Goal: Task Accomplishment & Management: Use online tool/utility

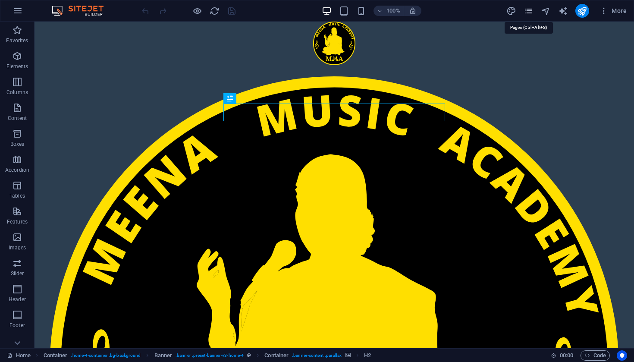
click at [531, 13] on icon "pages" at bounding box center [529, 11] width 10 height 10
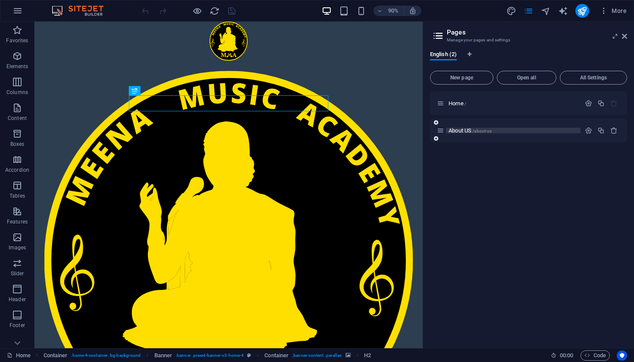
click at [502, 128] on p "About US /about-us" at bounding box center [513, 131] width 129 height 6
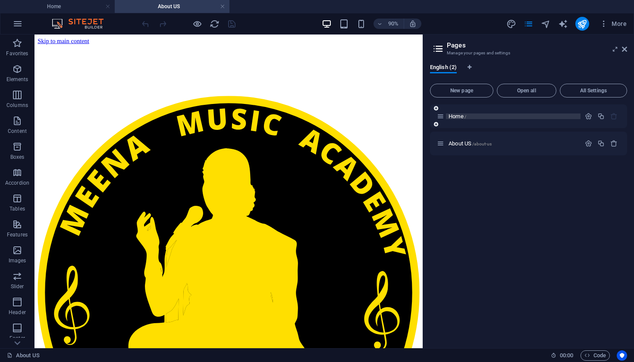
click at [466, 117] on span "/" at bounding box center [466, 116] width 2 height 5
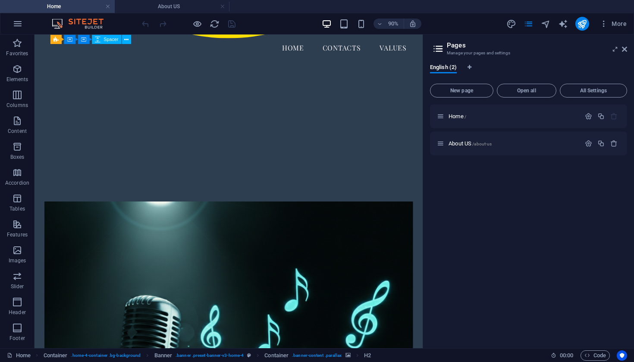
scroll to position [472, 0]
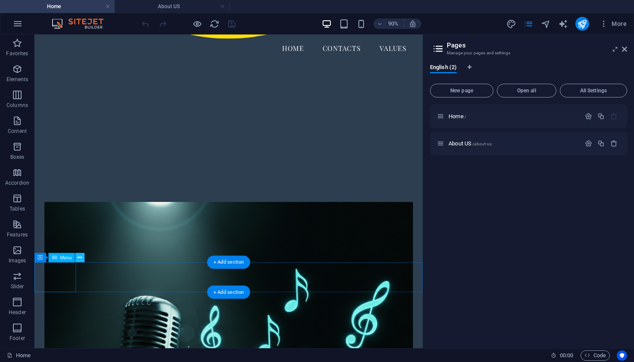
click at [81, 257] on icon at bounding box center [80, 258] width 4 height 8
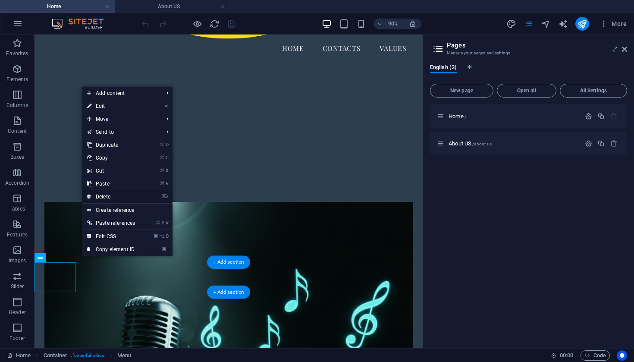
click at [118, 198] on link "⌦ Delete" at bounding box center [111, 196] width 58 height 13
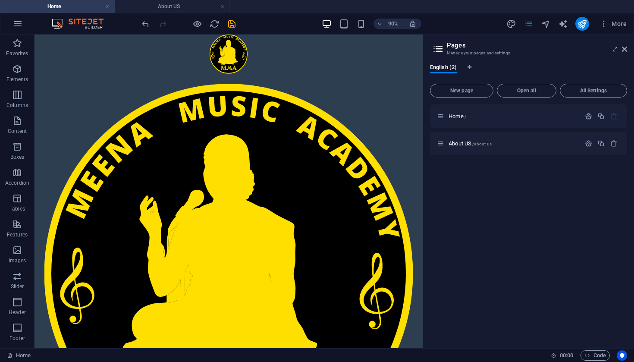
scroll to position [0, 0]
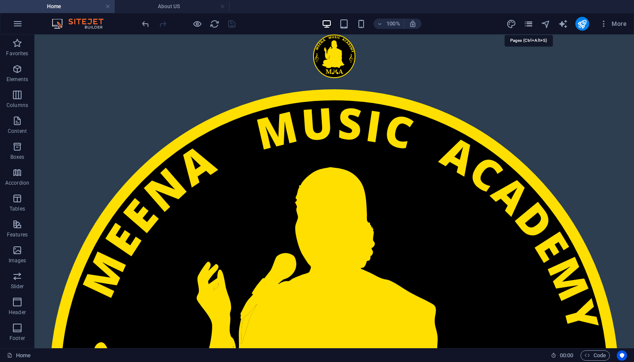
click at [534, 21] on icon "pages" at bounding box center [529, 24] width 10 height 10
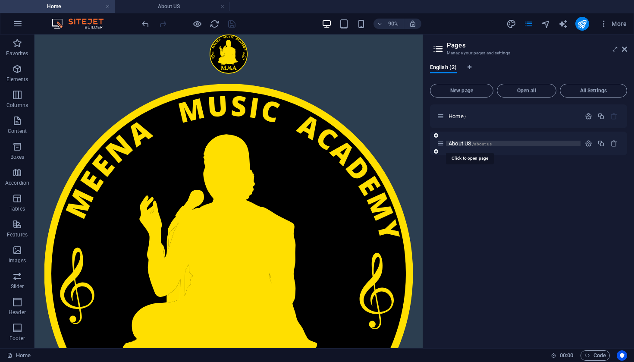
click at [489, 144] on span "/about-us" at bounding box center [482, 144] width 19 height 5
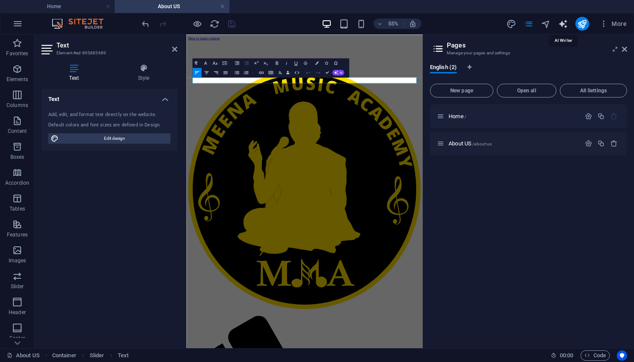
click at [561, 25] on icon "text_generator" at bounding box center [563, 24] width 10 height 10
select select "English"
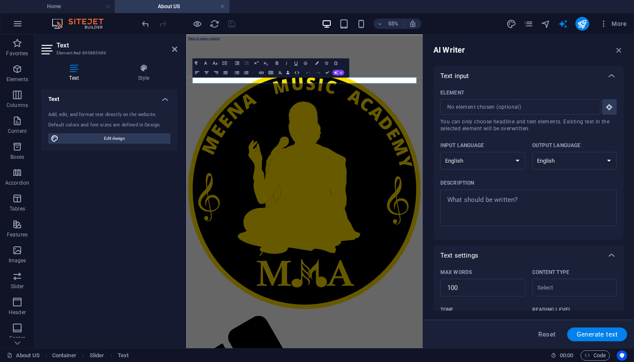
scroll to position [149, 0]
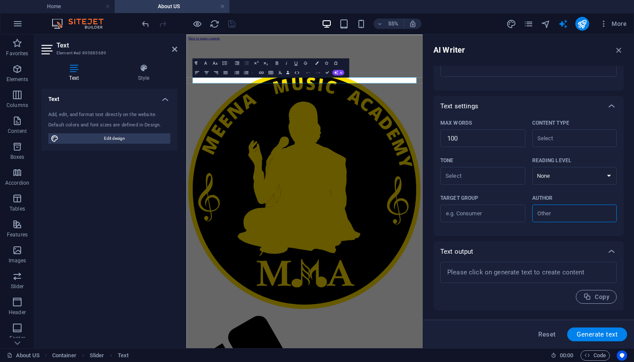
click at [175, 52] on icon at bounding box center [174, 49] width 5 height 7
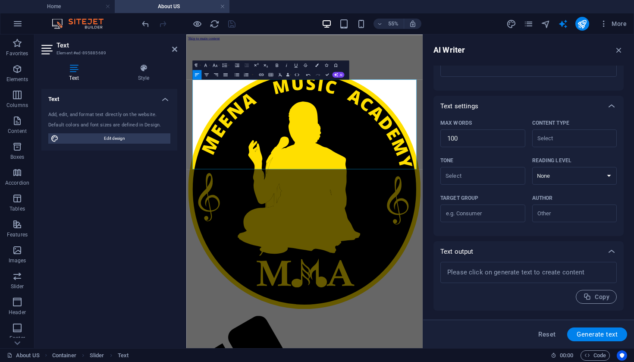
click at [176, 51] on icon at bounding box center [174, 49] width 5 height 7
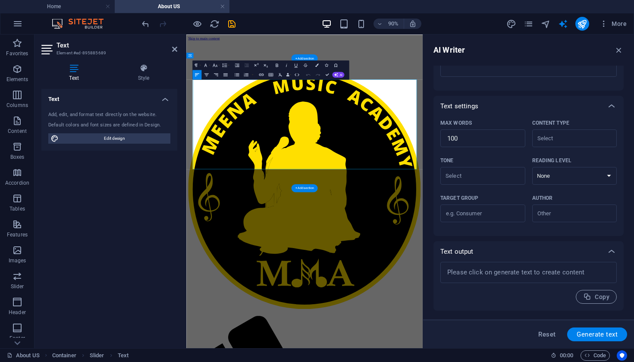
click at [181, 176] on div "Text Style Text Add, edit, and format text directly on the website. Default col…" at bounding box center [110, 202] width 150 height 291
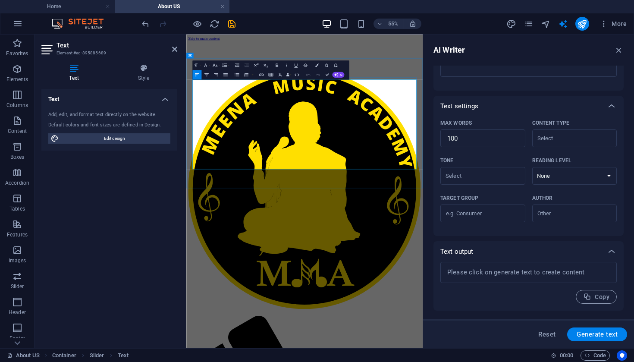
copy div "Lor Ipsum Dolor Sitamet Conse adi elit se doeiusmo temp in Utlab'e dolo, magnaa…"
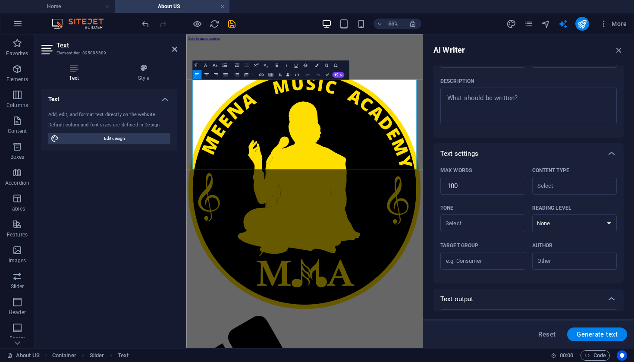
scroll to position [101, 0]
type textarea "x"
click at [463, 96] on textarea "Description x ​" at bounding box center [529, 106] width 168 height 28
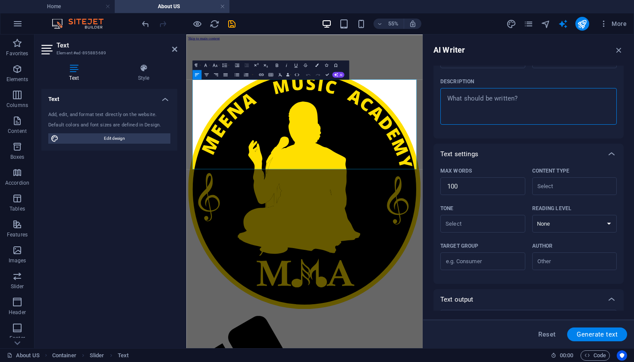
type textarea "Lor Ipsum Dolor Sitamet Conse adi elit se doeiusmo temp in Utlab'e dolo, magnaa…"
type textarea "x"
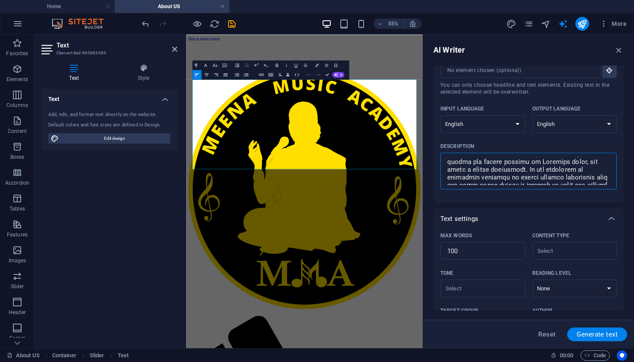
scroll to position [29, 0]
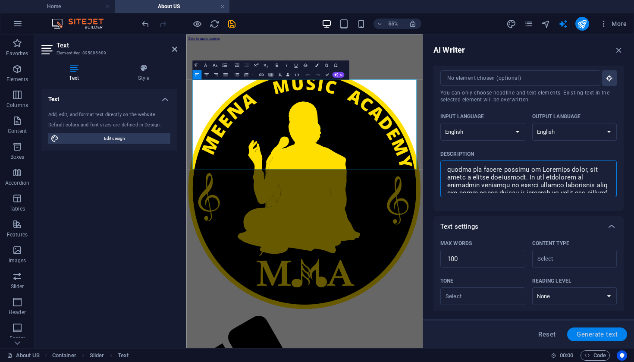
type textarea "Lor Ipsum Dolor Sitamet Conse adi elit se doeiusmo temp in Utlab'e dolo, magnaa…"
click at [593, 335] on span "Generate text" at bounding box center [597, 334] width 41 height 7
type textarea "x"
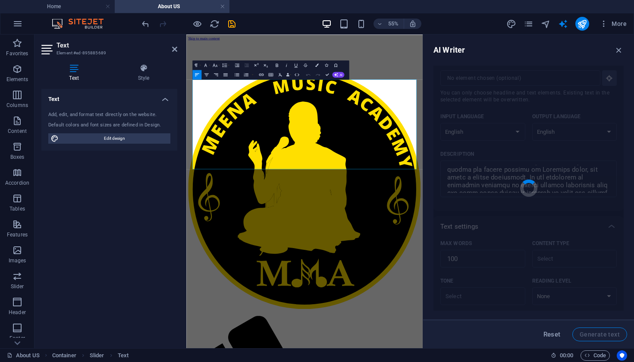
type textarea "x"
type textarea "At [GEOGRAPHIC_DATA], we embody the essence of Carnatic music, rooted in tradit…"
type textarea "x"
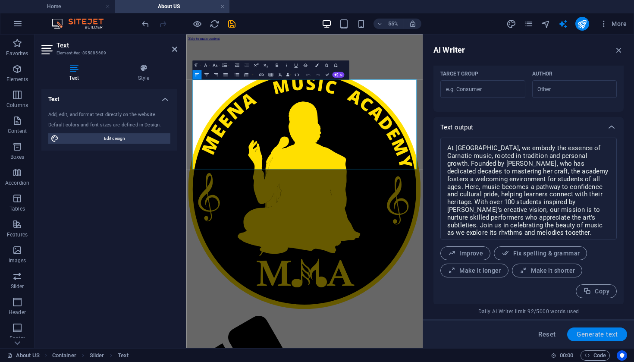
scroll to position [275, 0]
click at [542, 257] on button "Fix spelling & grammar" at bounding box center [540, 252] width 93 height 14
type textarea "x"
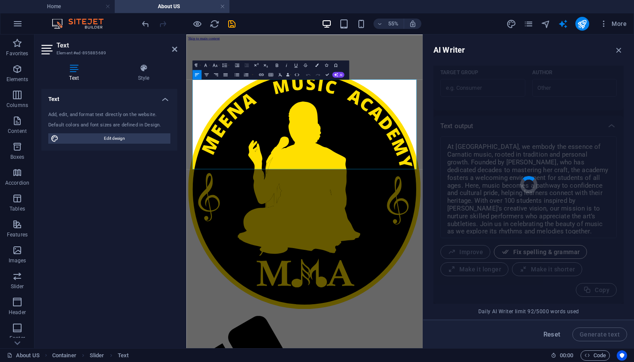
type textarea "x"
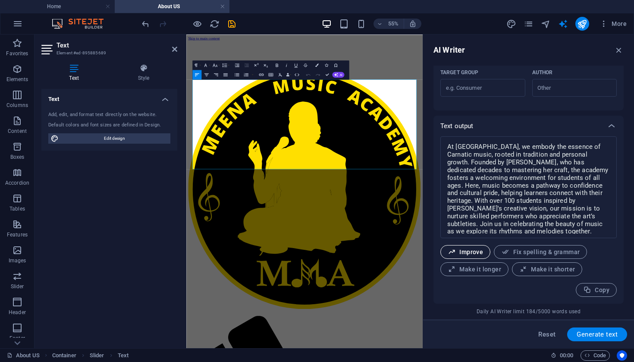
click at [475, 252] on span "Improve" at bounding box center [465, 252] width 35 height 8
type textarea "x"
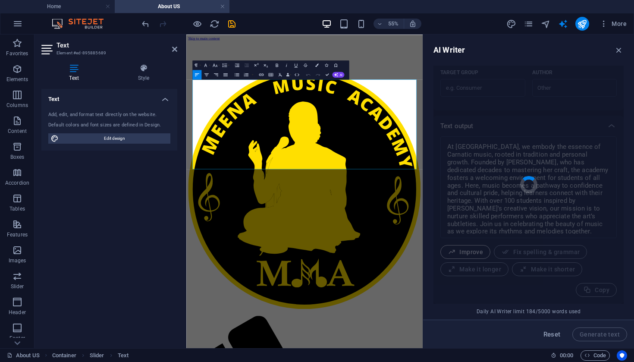
type textarea "x"
type textarea "At [GEOGRAPHIC_DATA], we encapsulate the essence of Carnatic music, grounded in…"
type textarea "x"
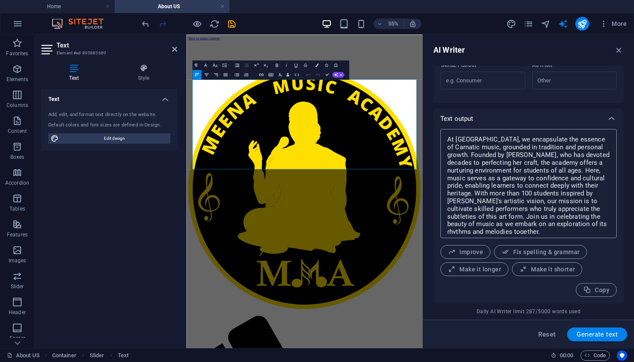
scroll to position [282, 0]
click at [477, 269] on span "Make it longer" at bounding box center [475, 269] width 54 height 8
type textarea "x"
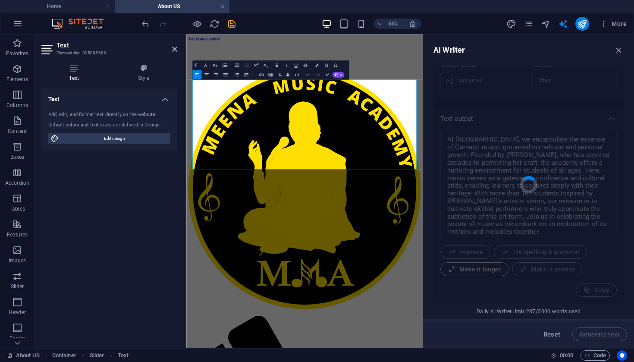
type textarea "x"
type textarea "At [GEOGRAPHIC_DATA], we proudly encapsulate the rich essence of Carnatic music…"
type textarea "x"
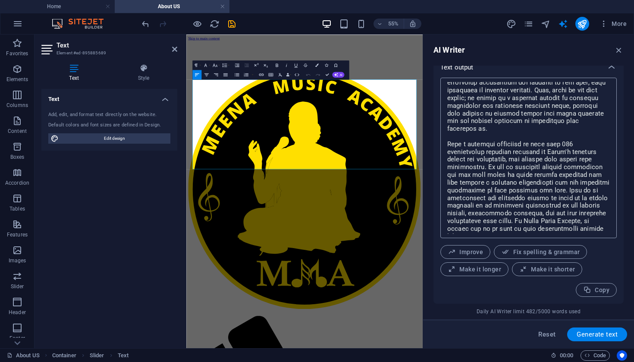
scroll to position [51, 0]
click at [591, 287] on span "Copy" at bounding box center [596, 290] width 26 height 8
type textarea "x"
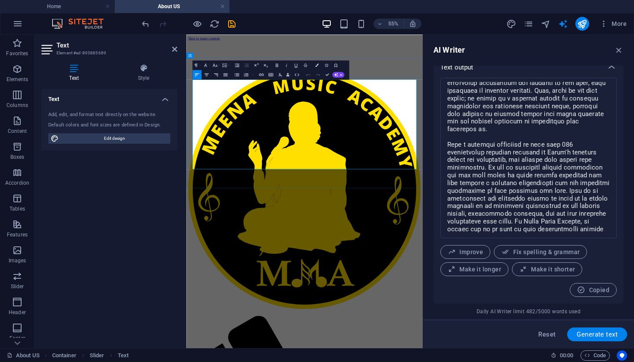
drag, startPoint x: 408, startPoint y: 273, endPoint x: 197, endPoint y: 115, distance: 263.6
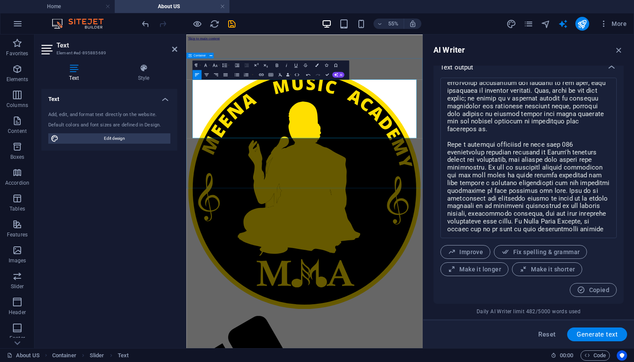
scroll to position [10404, 1]
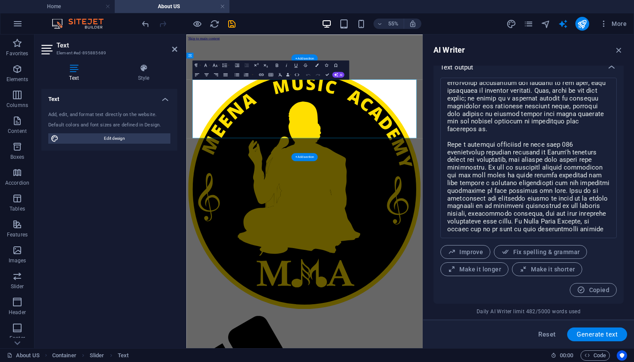
click at [124, 133] on span "Edit design" at bounding box center [114, 138] width 107 height 10
select select "px"
select select "200"
select select "px"
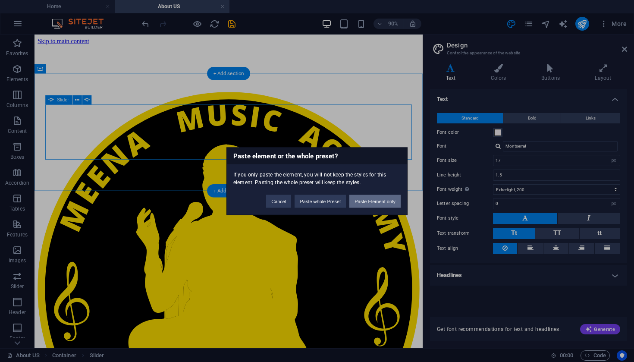
click at [367, 201] on button "Paste Element only" at bounding box center [375, 201] width 51 height 13
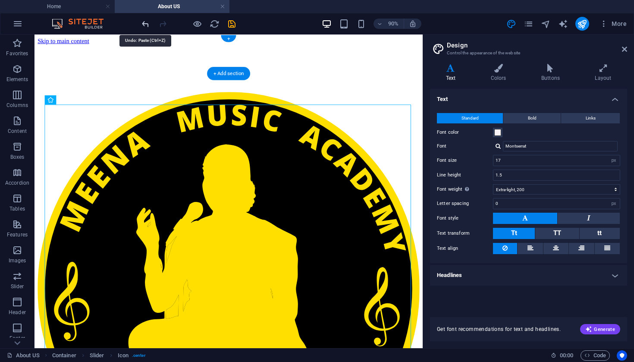
click at [145, 24] on icon "undo" at bounding box center [146, 24] width 10 height 10
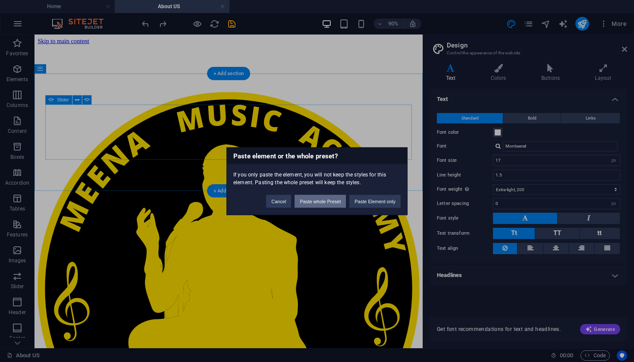
click at [311, 201] on button "Paste whole Preset" at bounding box center [320, 201] width 51 height 13
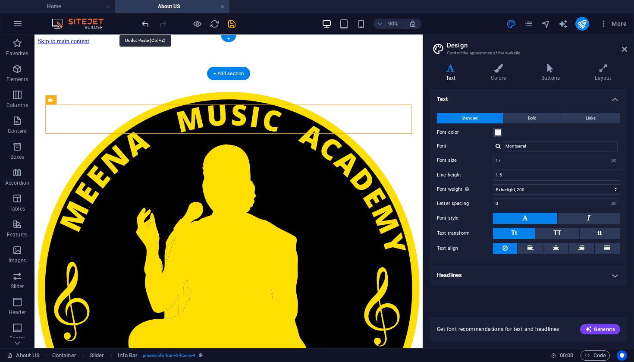
click at [145, 24] on icon "undo" at bounding box center [146, 24] width 10 height 10
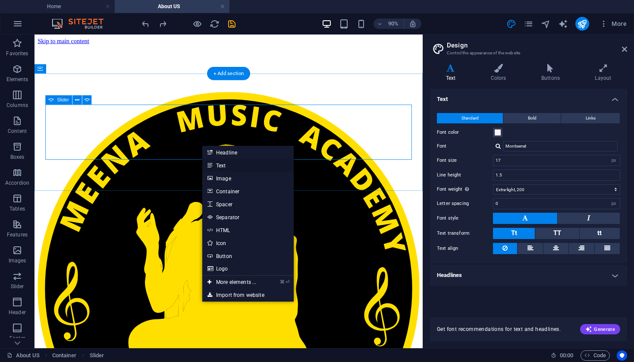
click at [233, 167] on link "Text" at bounding box center [247, 165] width 91 height 13
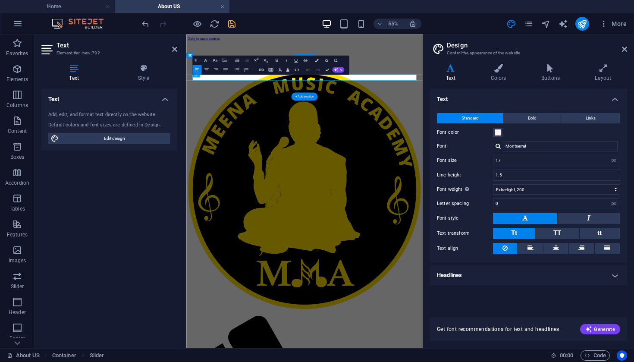
scroll to position [5, 0]
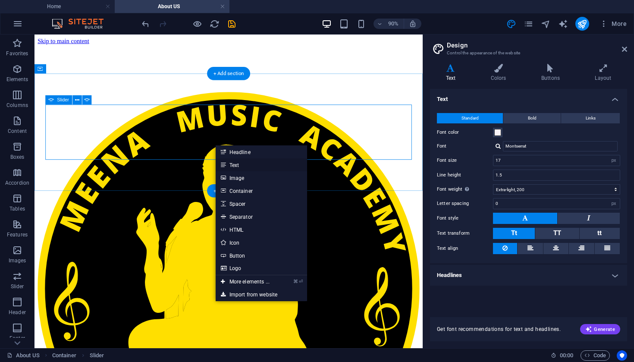
click at [239, 165] on link "Text" at bounding box center [261, 164] width 91 height 13
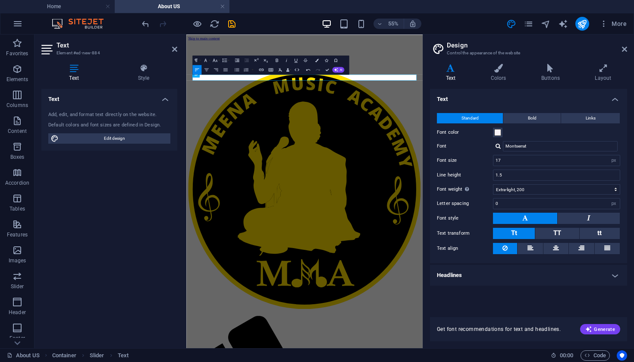
click at [172, 50] on icon at bounding box center [174, 49] width 5 height 7
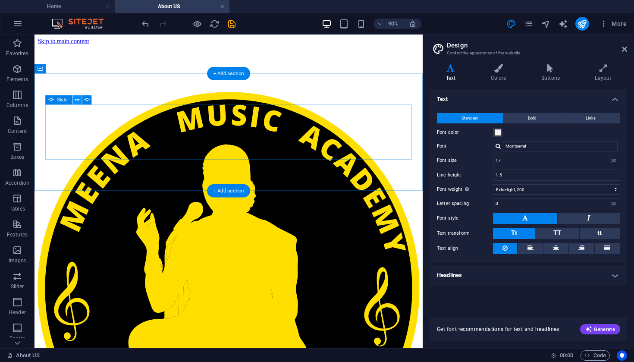
click at [77, 99] on icon at bounding box center [77, 100] width 4 height 8
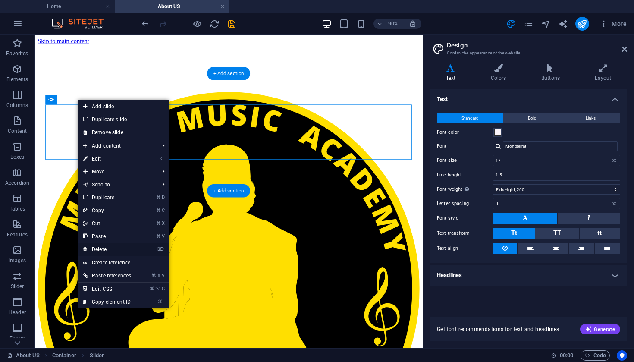
click at [115, 252] on link "⌦ Delete" at bounding box center [107, 249] width 58 height 13
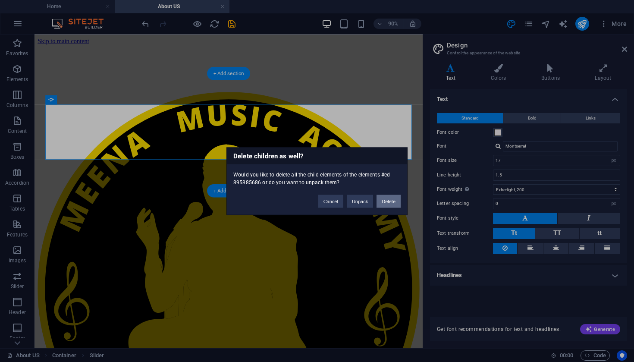
click at [390, 205] on button "Delete" at bounding box center [389, 201] width 24 height 13
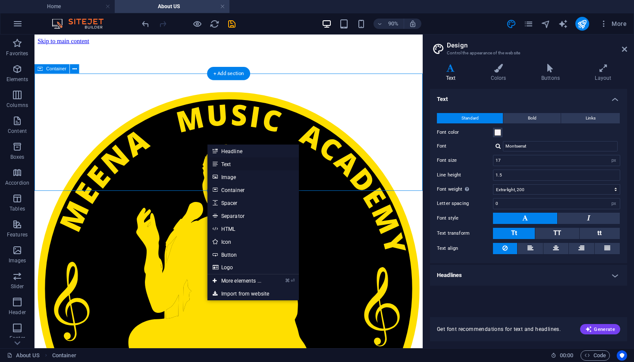
click at [236, 168] on link "Text" at bounding box center [253, 164] width 91 height 13
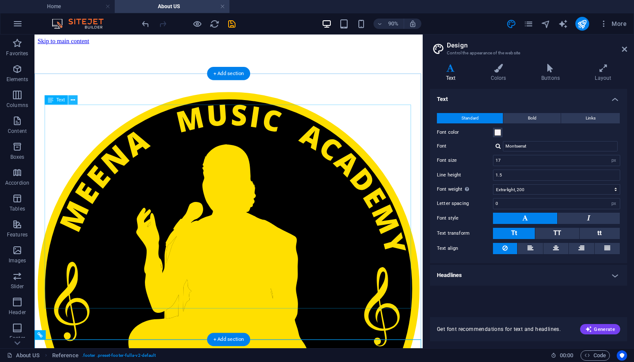
click at [74, 100] on icon at bounding box center [73, 100] width 4 height 8
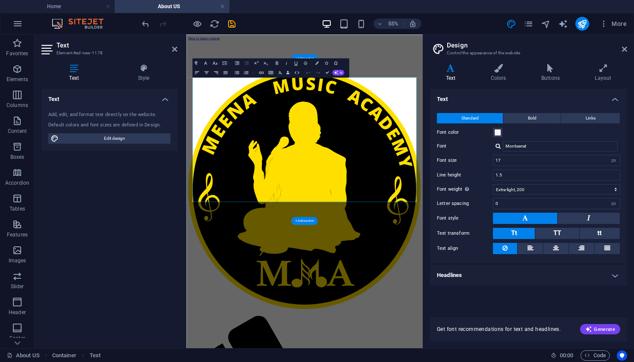
click at [180, 290] on div "Text Style Text Add, edit, and format text directly on the website. Default col…" at bounding box center [110, 202] width 150 height 291
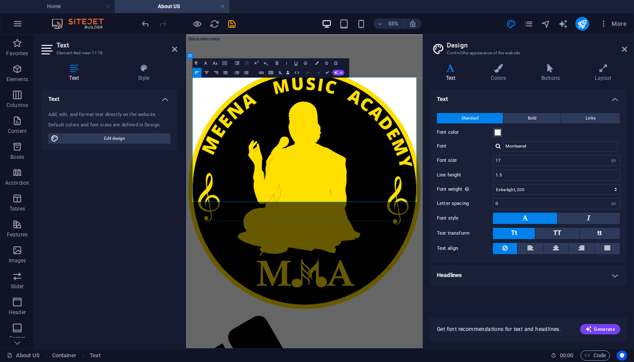
click at [147, 68] on icon at bounding box center [143, 68] width 67 height 9
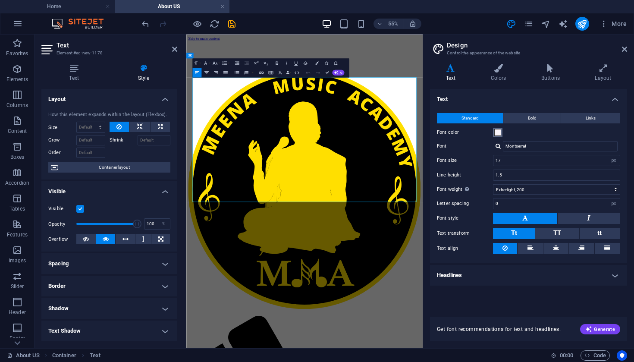
click at [498, 132] on span at bounding box center [498, 132] width 7 height 7
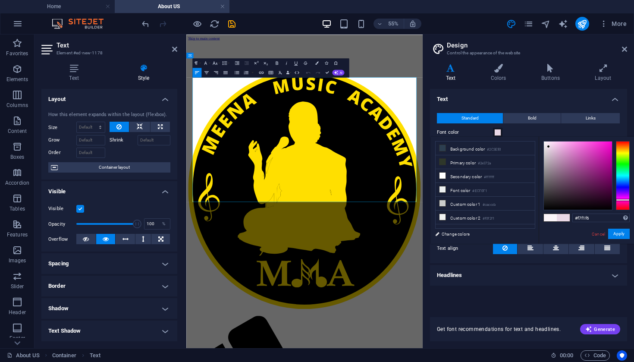
type input "#f9f2f7"
click at [545, 143] on div at bounding box center [545, 142] width 3 height 3
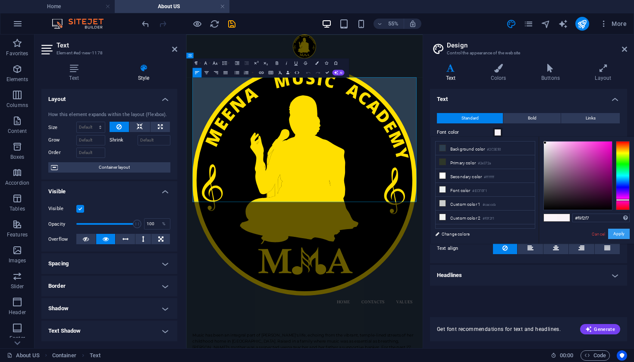
click at [622, 236] on button "Apply" at bounding box center [620, 234] width 22 height 10
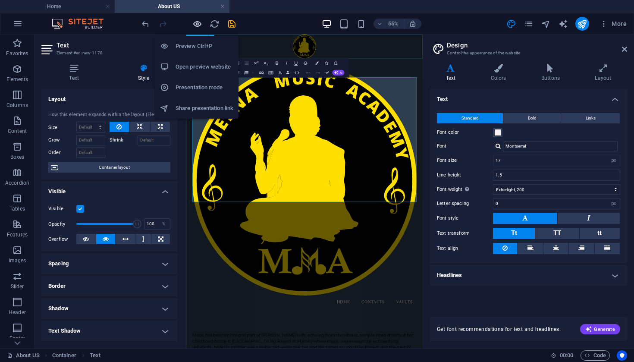
click at [200, 24] on icon "button" at bounding box center [197, 24] width 10 height 10
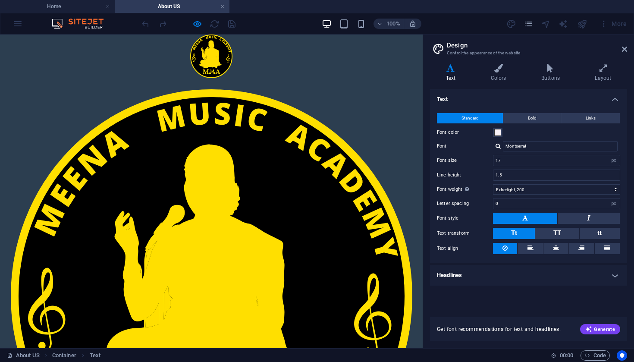
scroll to position [0, 0]
click at [530, 26] on icon "pages" at bounding box center [529, 24] width 10 height 10
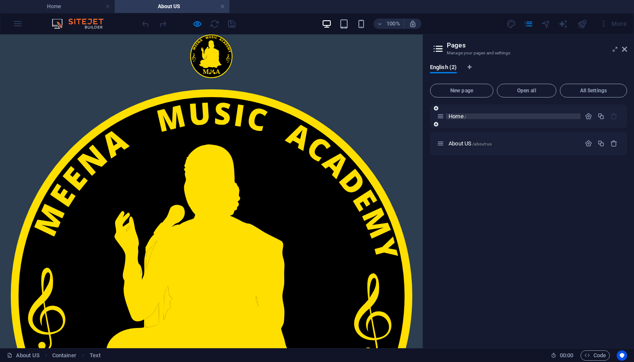
click at [472, 116] on p "Home /" at bounding box center [513, 117] width 129 height 6
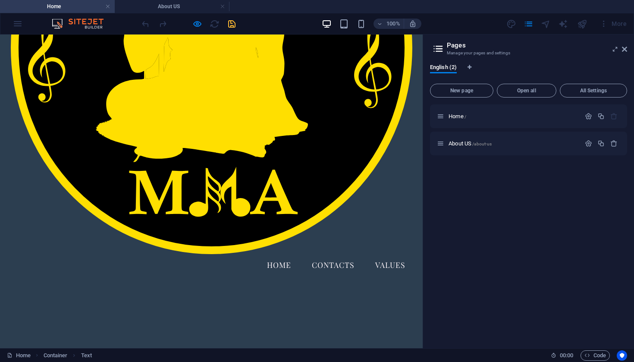
scroll to position [250, 0]
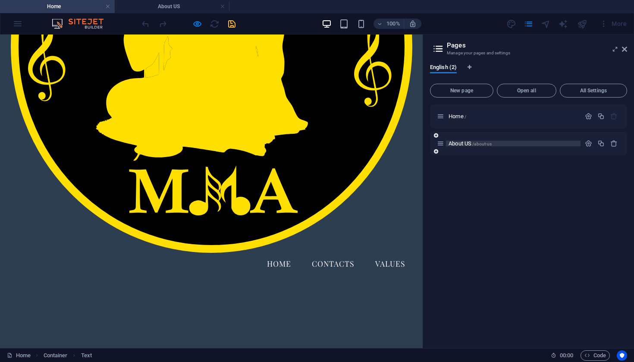
click at [464, 144] on span "About US /about-us" at bounding box center [470, 143] width 43 height 6
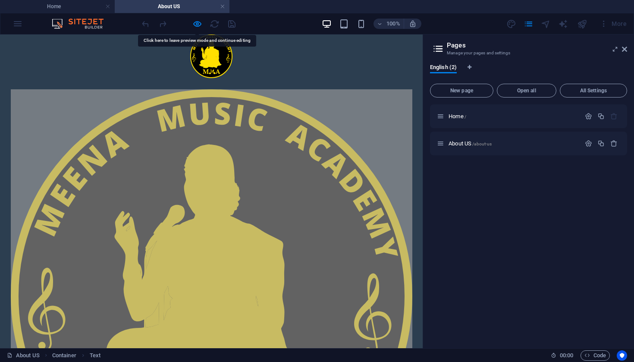
click at [199, 25] on icon "button" at bounding box center [197, 24] width 10 height 10
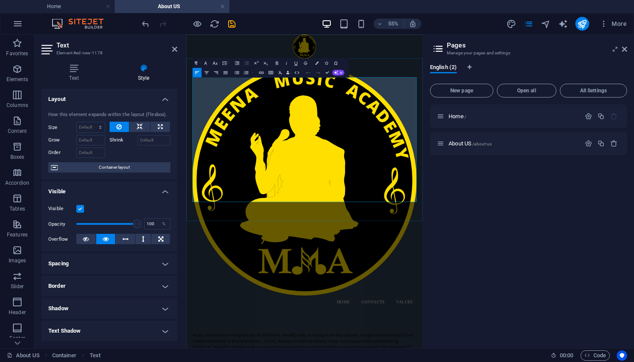
click at [625, 49] on icon at bounding box center [624, 49] width 5 height 7
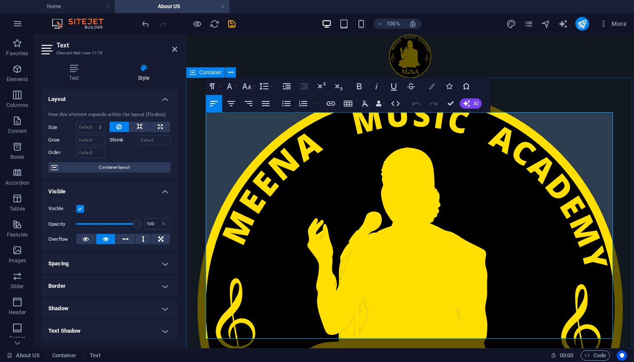
click at [432, 91] on button "Colors" at bounding box center [432, 86] width 16 height 17
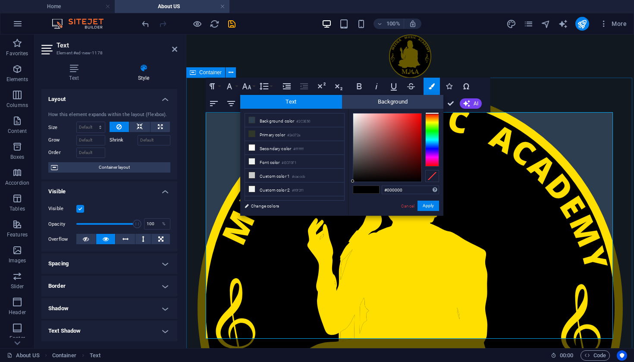
type input "#f7eeee"
click at [356, 115] on div at bounding box center [387, 148] width 68 height 68
click at [431, 206] on button "Apply" at bounding box center [429, 206] width 22 height 10
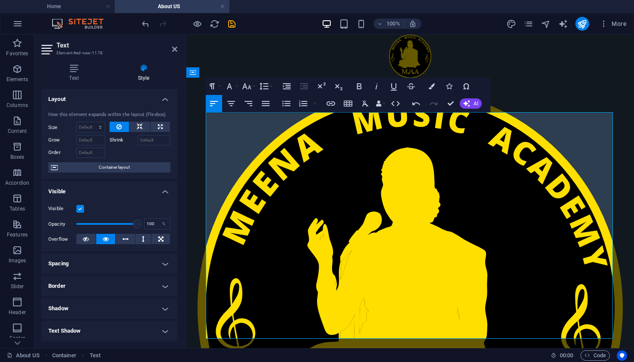
click at [478, 354] on div "About US Container Text" at bounding box center [275, 355] width 537 height 10
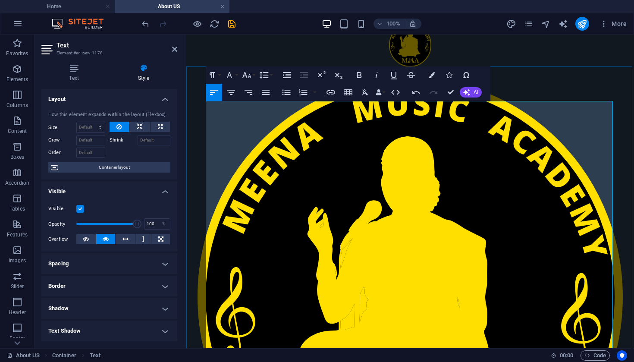
scroll to position [22, 0]
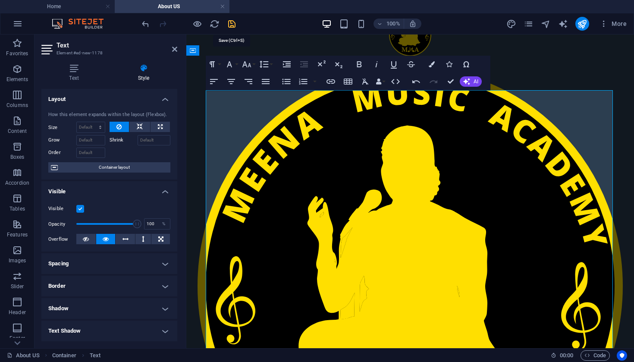
click at [234, 24] on icon "save" at bounding box center [232, 24] width 10 height 10
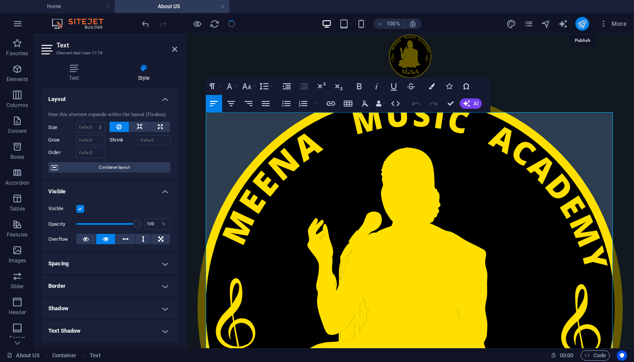
click at [583, 26] on icon "publish" at bounding box center [582, 24] width 10 height 10
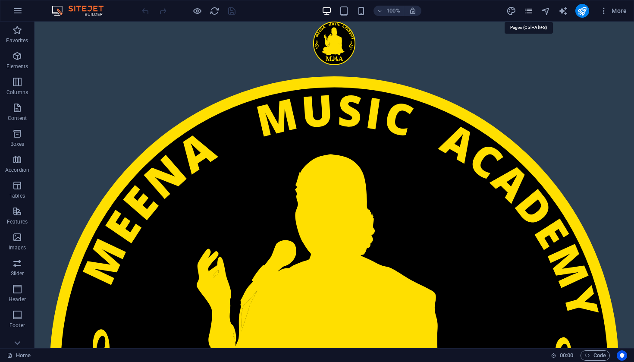
click at [530, 14] on icon "pages" at bounding box center [529, 11] width 10 height 10
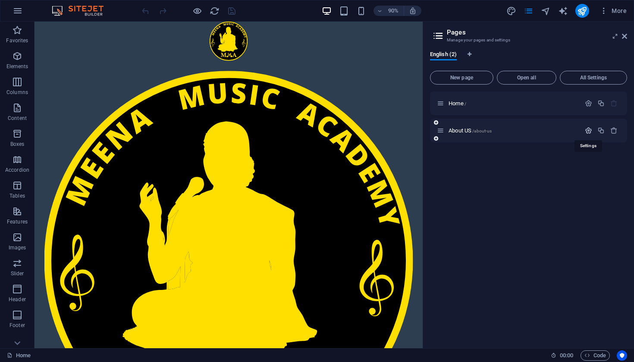
click at [588, 131] on icon "button" at bounding box center [588, 130] width 7 height 7
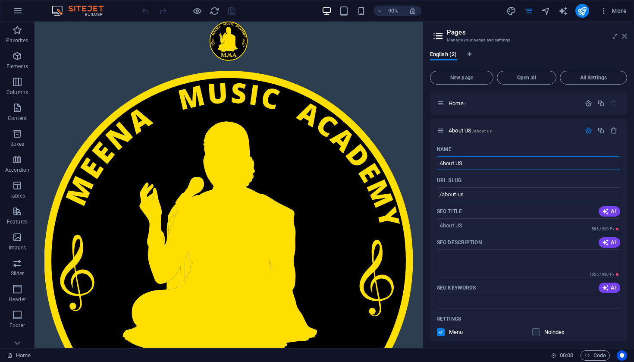
click at [625, 37] on icon at bounding box center [624, 36] width 5 height 7
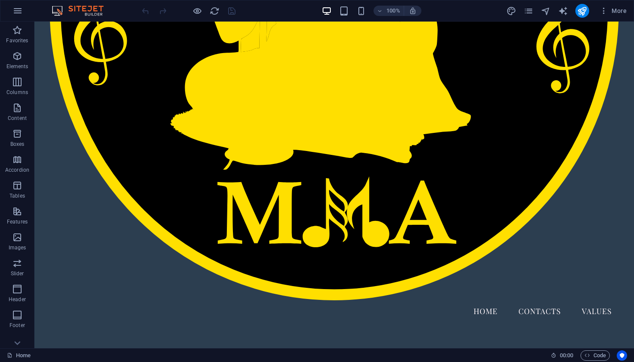
scroll to position [183, 0]
